Goal: Find specific page/section: Find specific page/section

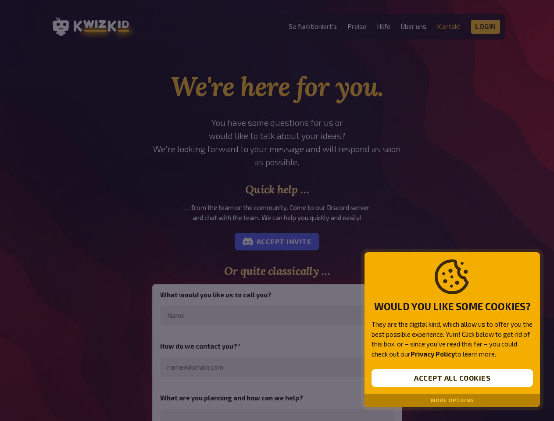
click at [277, 210] on div at bounding box center [277, 210] width 554 height 421
click at [452, 378] on button "Accept all cookies" at bounding box center [451, 378] width 161 height 18
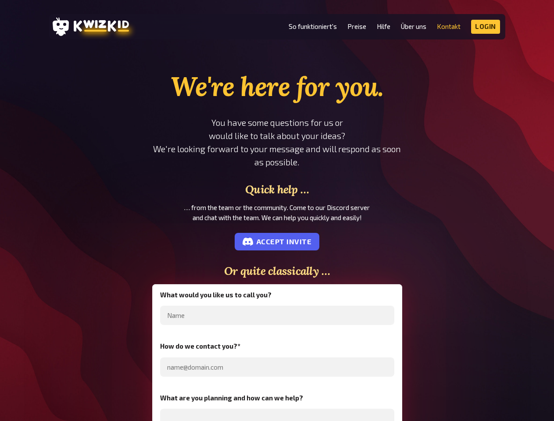
click at [452, 400] on main "We're here for you. You have some questions for us or would like to talk about …" at bounding box center [277, 339] width 554 height 538
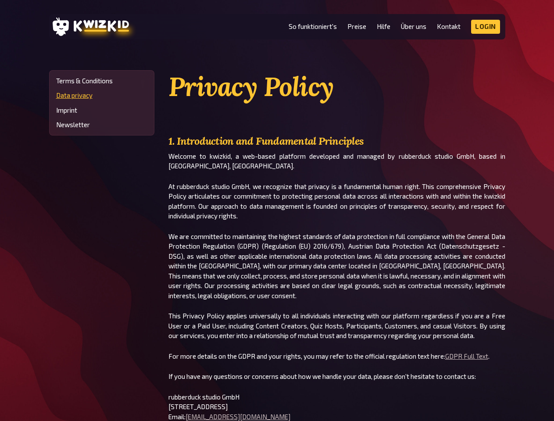
click at [277, 210] on p "At rubberduck studio GmbH, we recognize that privacy is a fundamental human rig…" at bounding box center [336, 200] width 337 height 39
